Goal: Information Seeking & Learning: Find specific fact

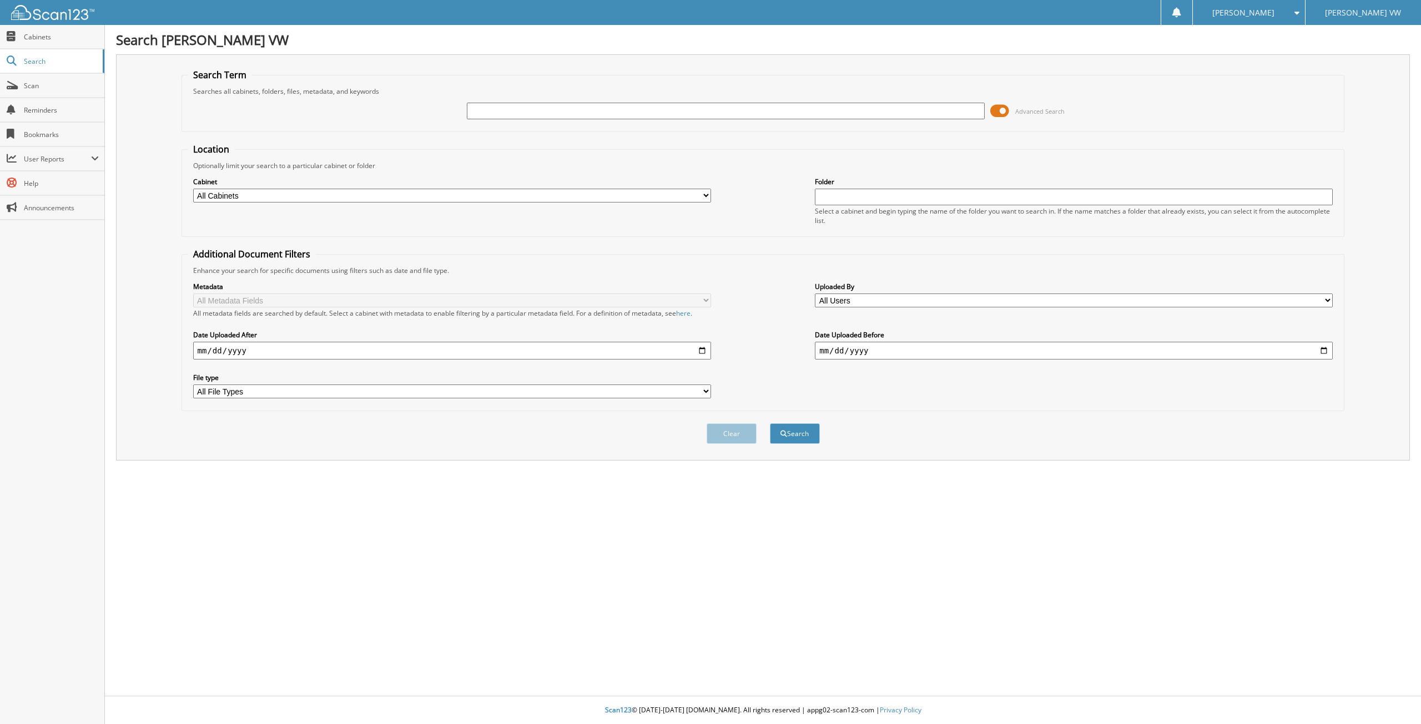
click at [702, 349] on input "date" at bounding box center [452, 351] width 518 height 18
type input "[DATE]"
click at [796, 437] on button "Search" at bounding box center [795, 433] width 50 height 21
click at [808, 430] on button "Search" at bounding box center [795, 433] width 50 height 21
click at [852, 351] on input "date" at bounding box center [1074, 351] width 518 height 18
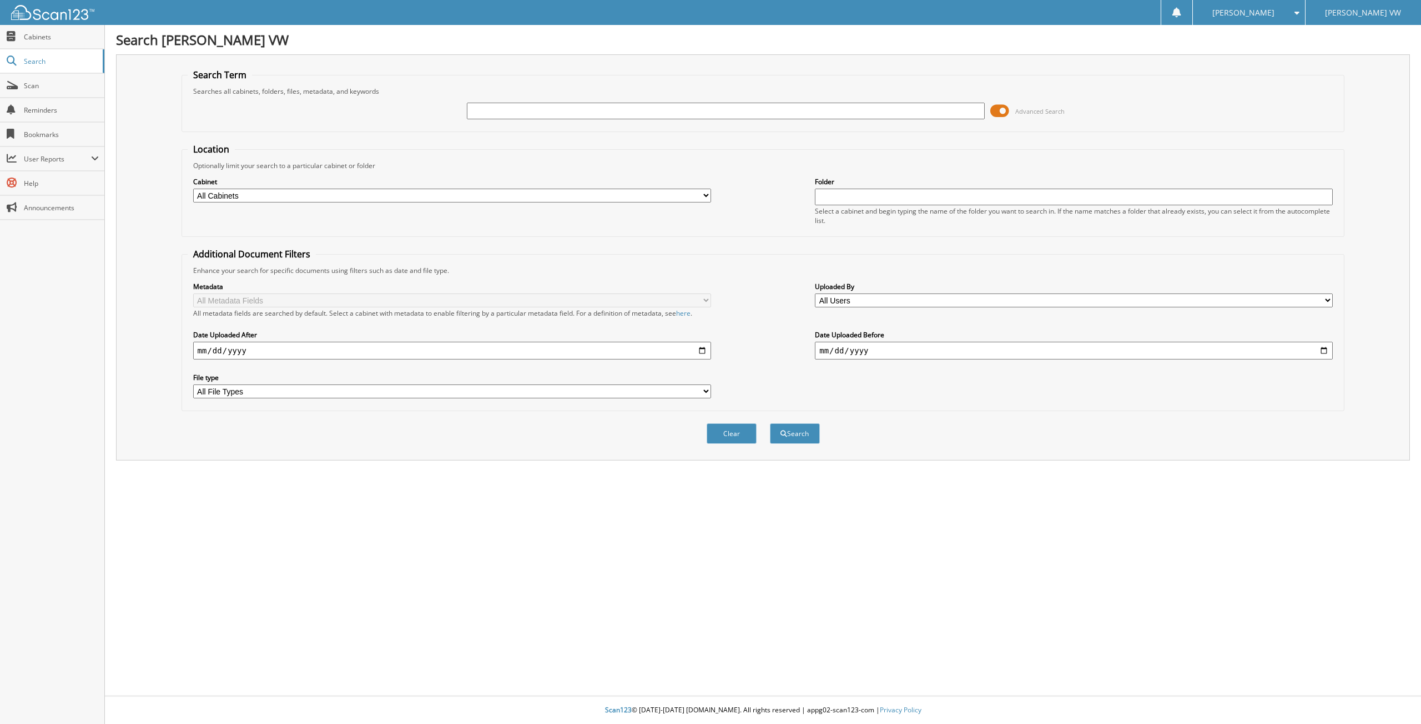
click at [1326, 354] on input "date" at bounding box center [1074, 351] width 518 height 18
type input "[DATE]"
click at [702, 351] on input "[DATE]" at bounding box center [452, 351] width 518 height 18
type input "[DATE]"
click at [794, 431] on button "Search" at bounding box center [795, 433] width 50 height 21
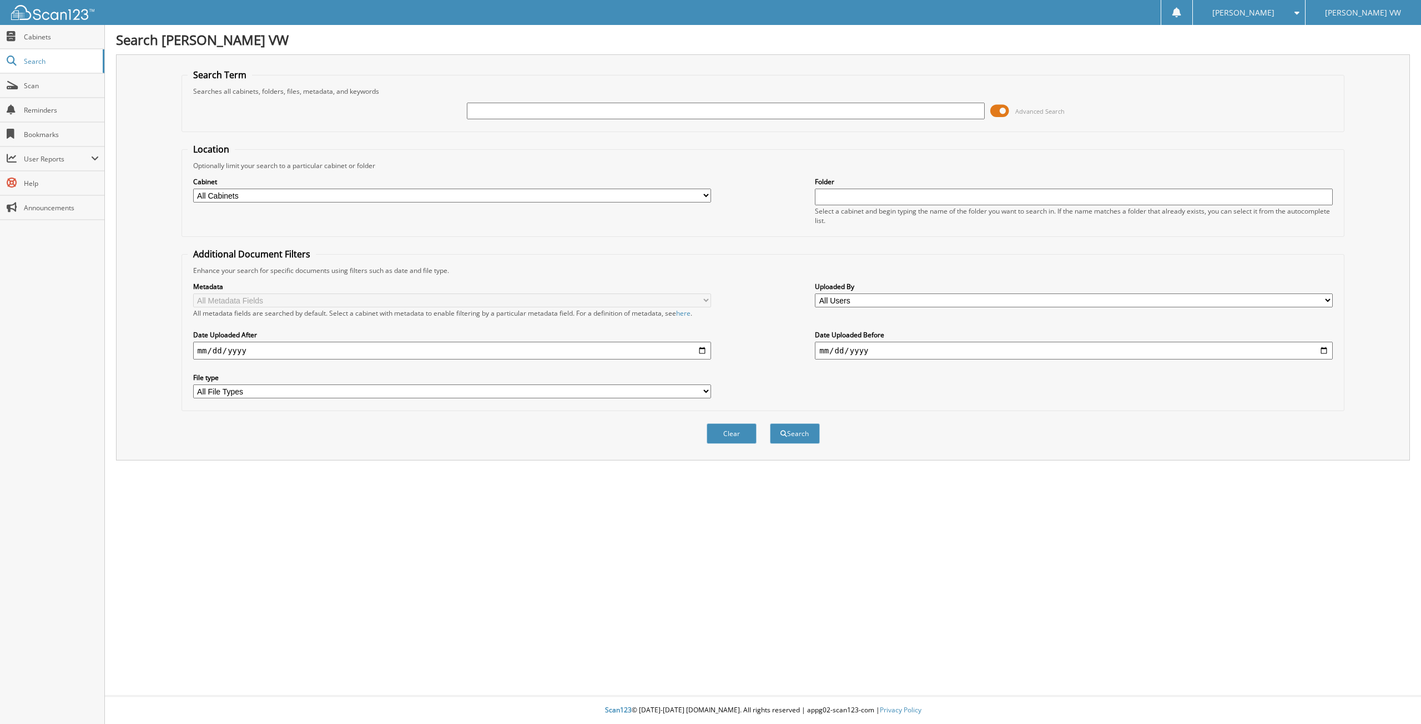
click at [378, 190] on select "All Cabinets CAR DEALS DEAD DEALS SERVICE JACKETS SERVICE RO Needs Filing" at bounding box center [452, 196] width 518 height 14
select select "14613"
click at [193, 189] on select "All Cabinets CAR DEALS DEAD DEALS SERVICE JACKETS SERVICE RO Needs Filing" at bounding box center [452, 196] width 518 height 14
click at [797, 434] on button "Search" at bounding box center [795, 433] width 50 height 21
click at [830, 194] on input "text" at bounding box center [1074, 197] width 518 height 17
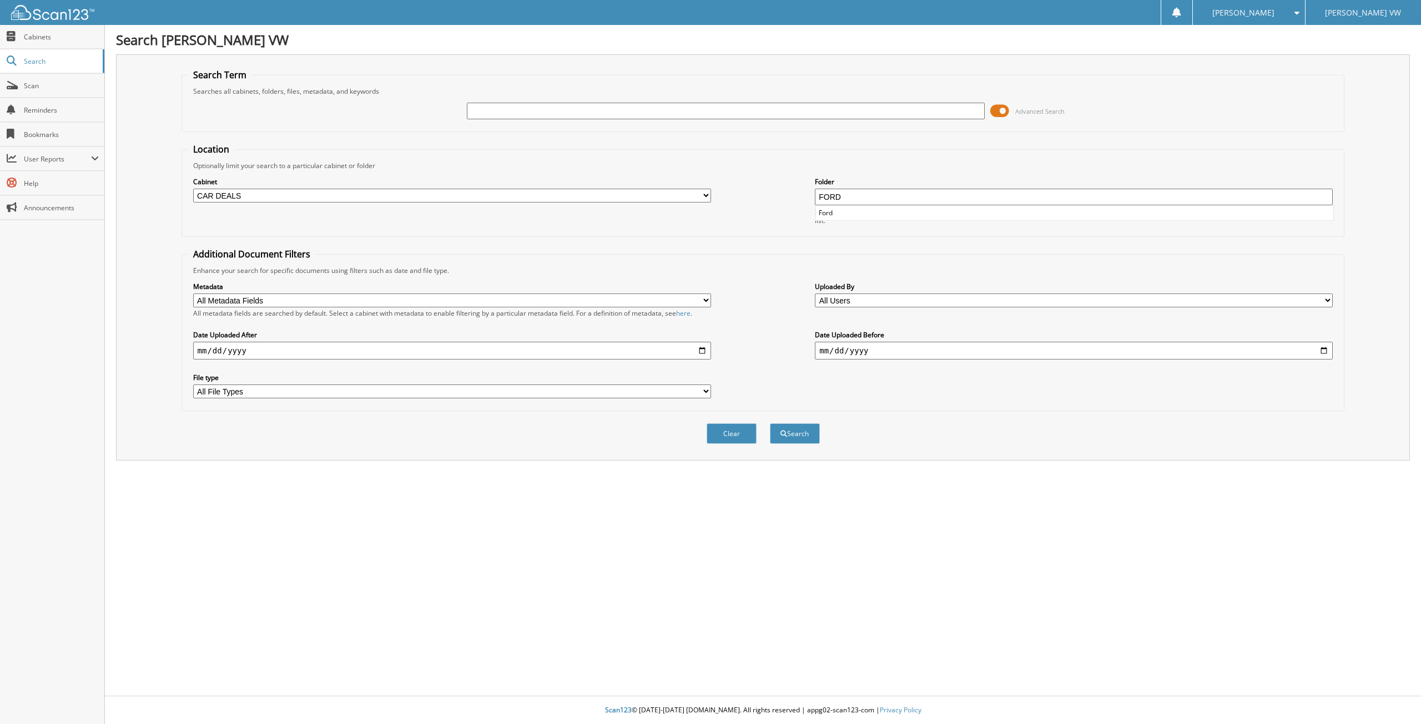
click at [770, 423] on button "Search" at bounding box center [795, 433] width 50 height 21
click at [833, 214] on li "Ford" at bounding box center [1074, 212] width 517 height 15
type input "Ford"
click at [803, 431] on button "Search" at bounding box center [795, 433] width 50 height 21
click at [502, 109] on input "text" at bounding box center [726, 111] width 518 height 17
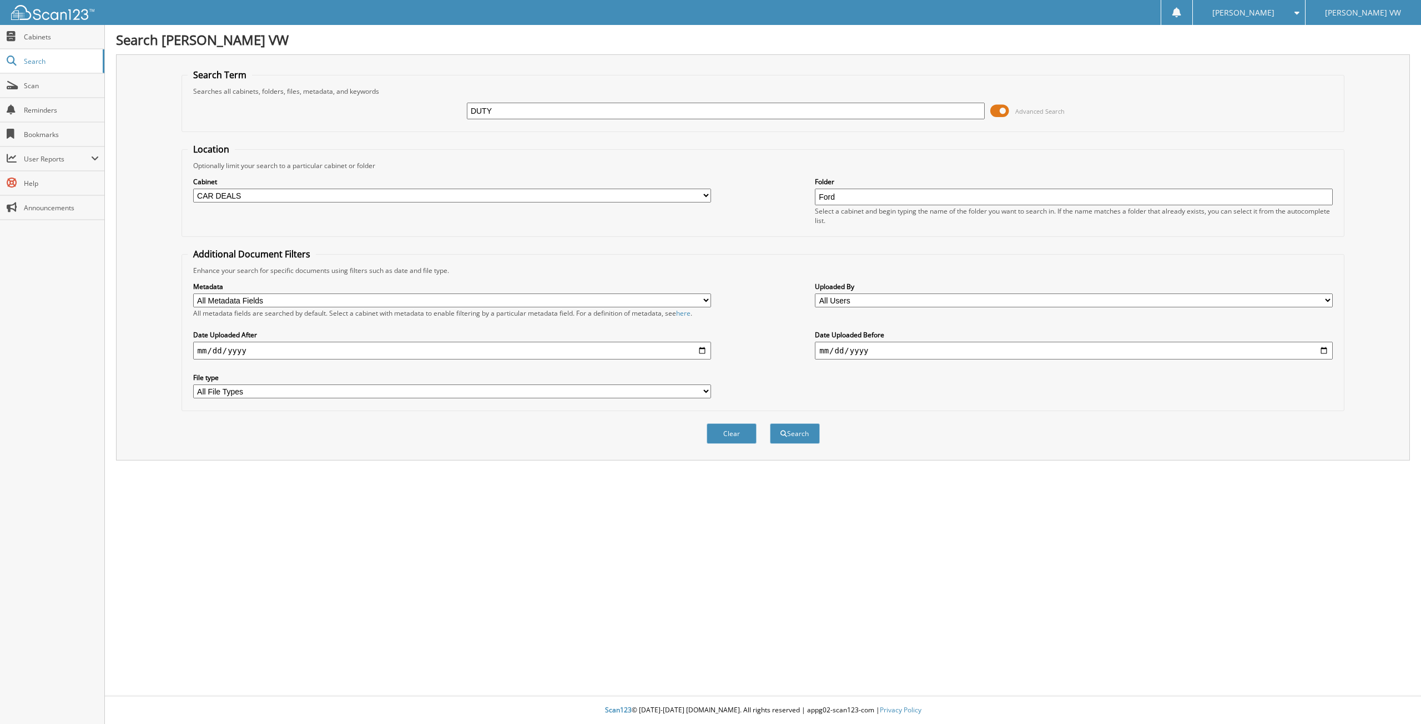
type input "DUTY"
click at [770, 423] on button "Search" at bounding box center [795, 433] width 50 height 21
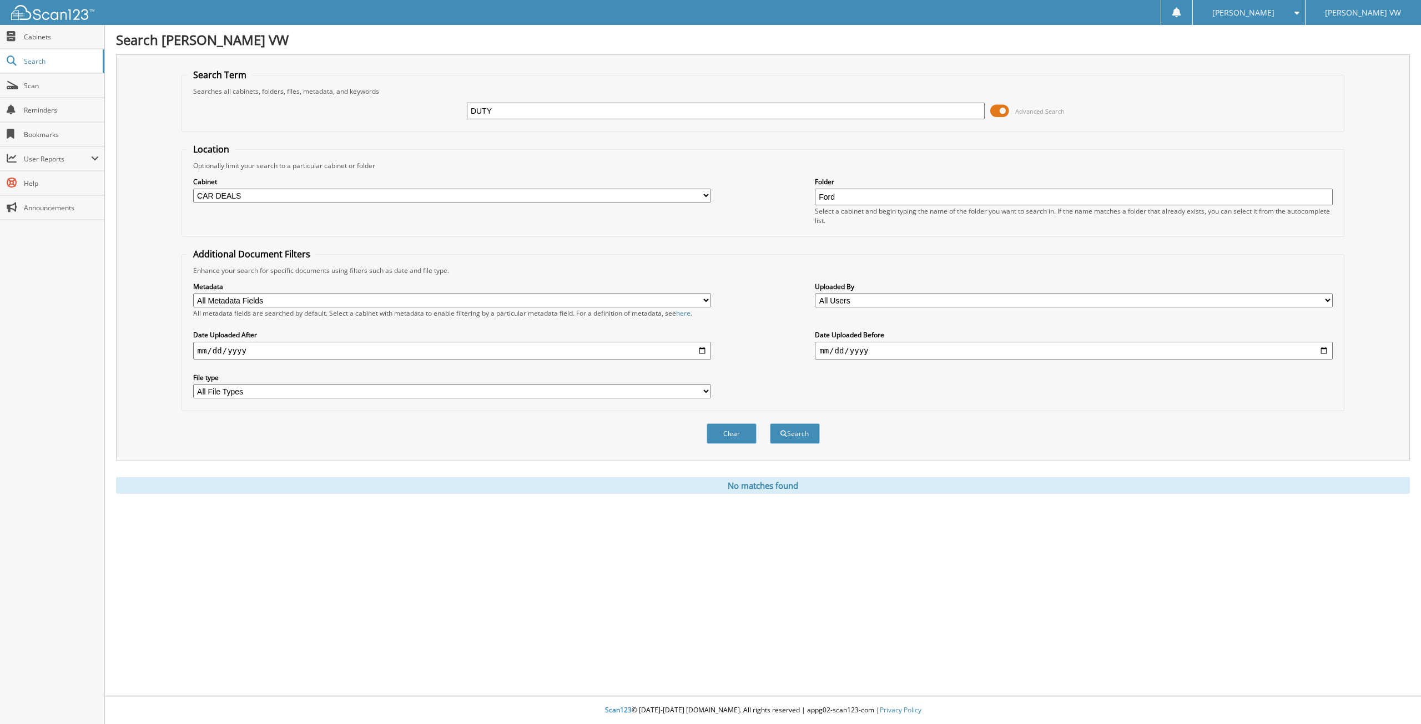
click at [953, 444] on div "Clear Search" at bounding box center [762, 433] width 1163 height 45
click at [1298, 11] on span at bounding box center [1294, 13] width 11 height 8
click at [1268, 48] on link "Logout" at bounding box center [1249, 53] width 112 height 19
